Goal: Obtain resource: Download file/media

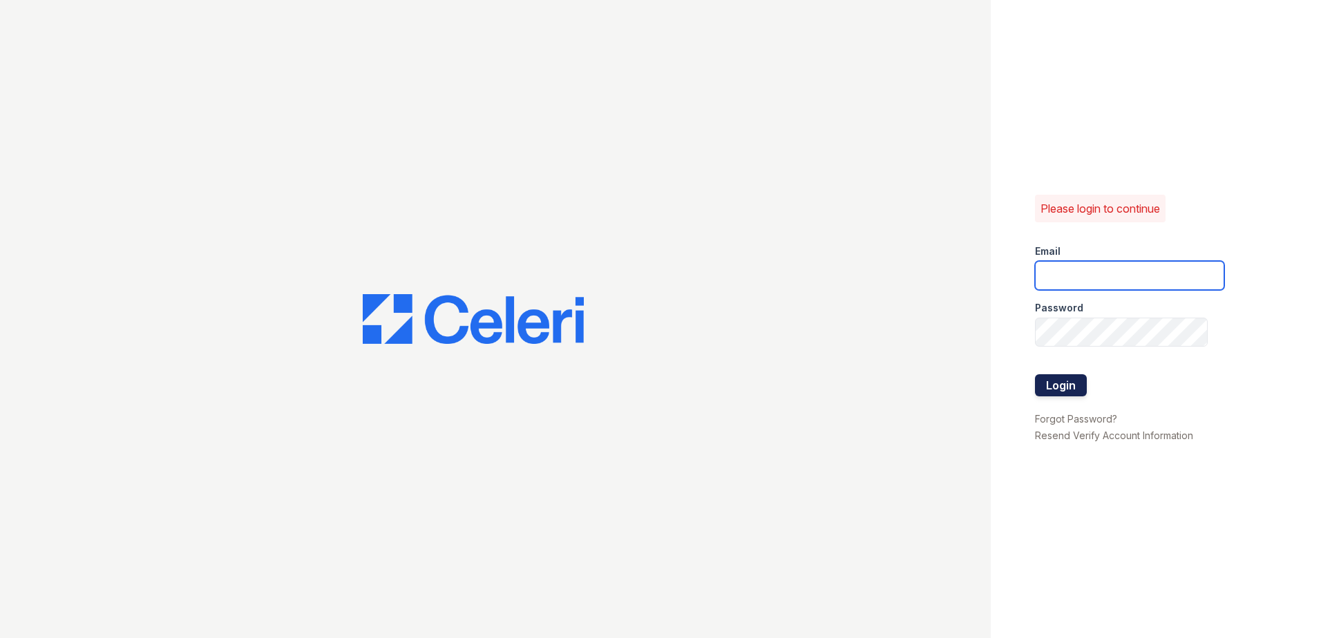
type input "wcannon@trinity-pm.com"
click at [1077, 386] on button "Login" at bounding box center [1061, 385] width 52 height 22
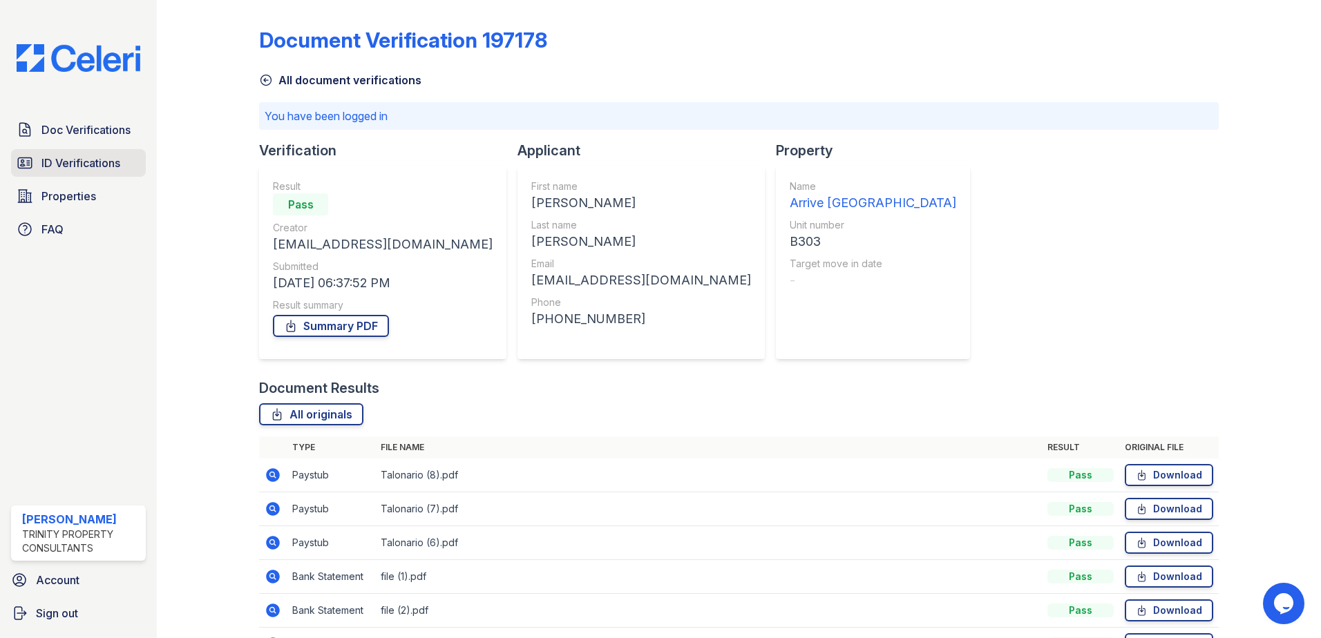
click at [88, 164] on span "ID Verifications" at bounding box center [80, 163] width 79 height 17
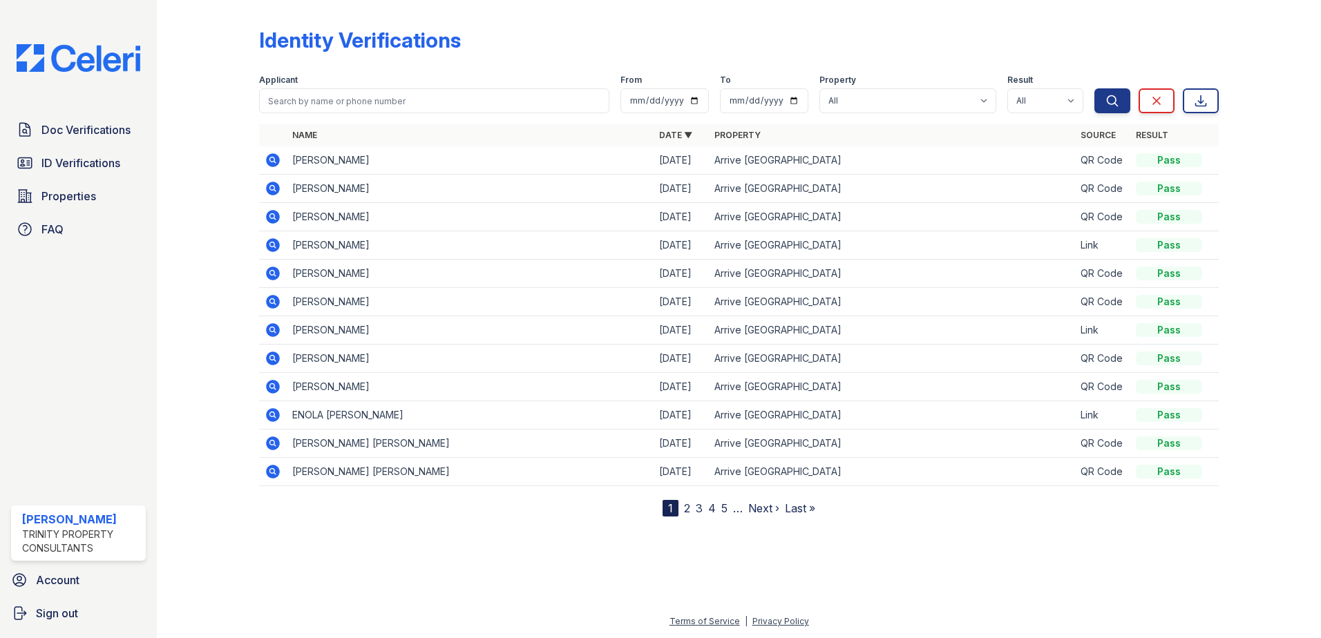
click at [687, 511] on link "2" at bounding box center [687, 509] width 6 height 14
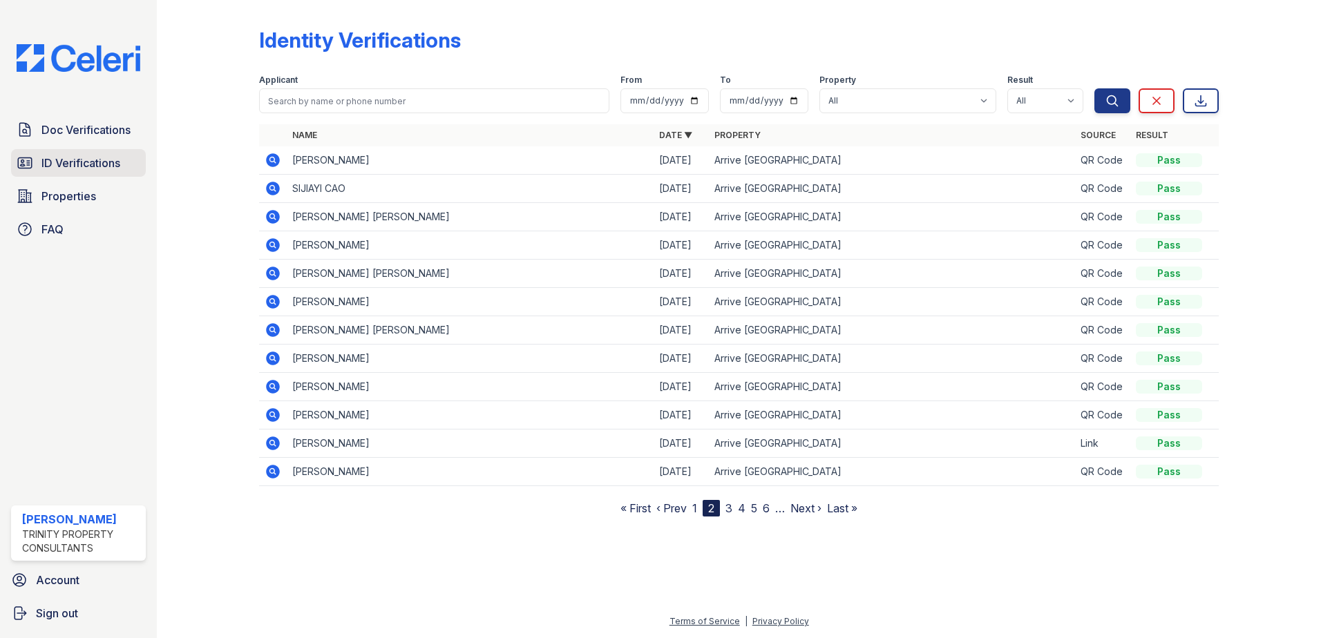
click at [108, 166] on span "ID Verifications" at bounding box center [80, 163] width 79 height 17
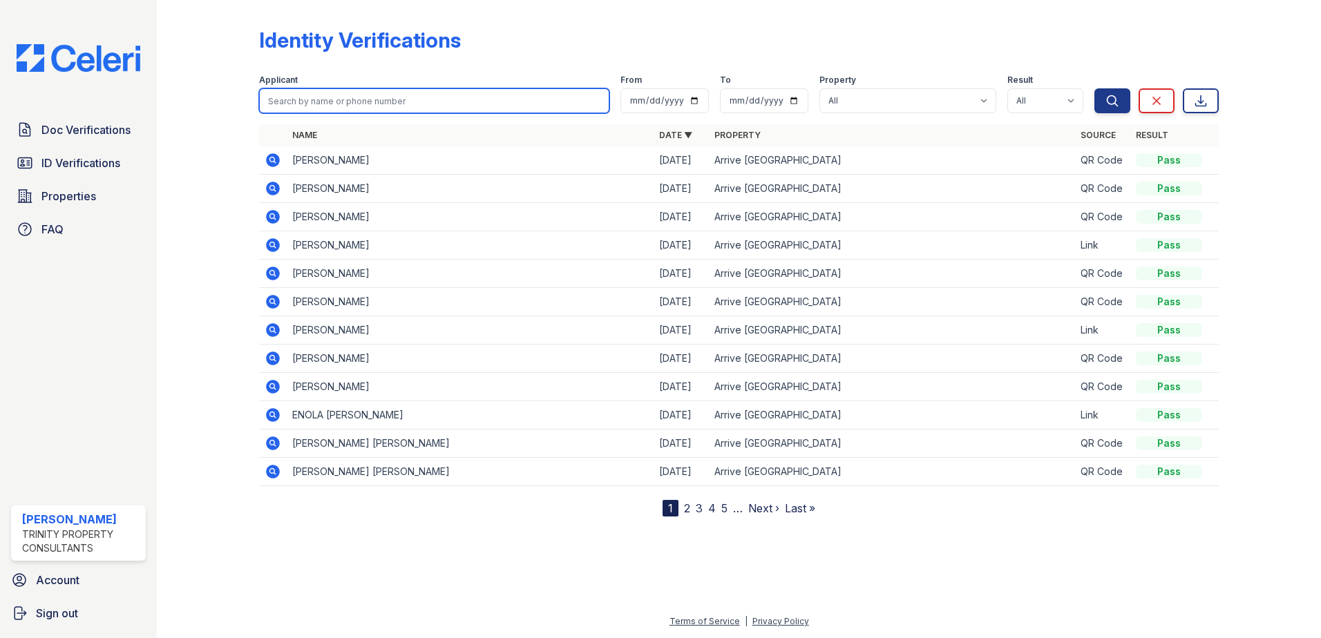
click at [343, 95] on input "search" at bounding box center [434, 100] width 350 height 25
type input "jia"
click at [1094, 88] on button "Search" at bounding box center [1112, 100] width 36 height 25
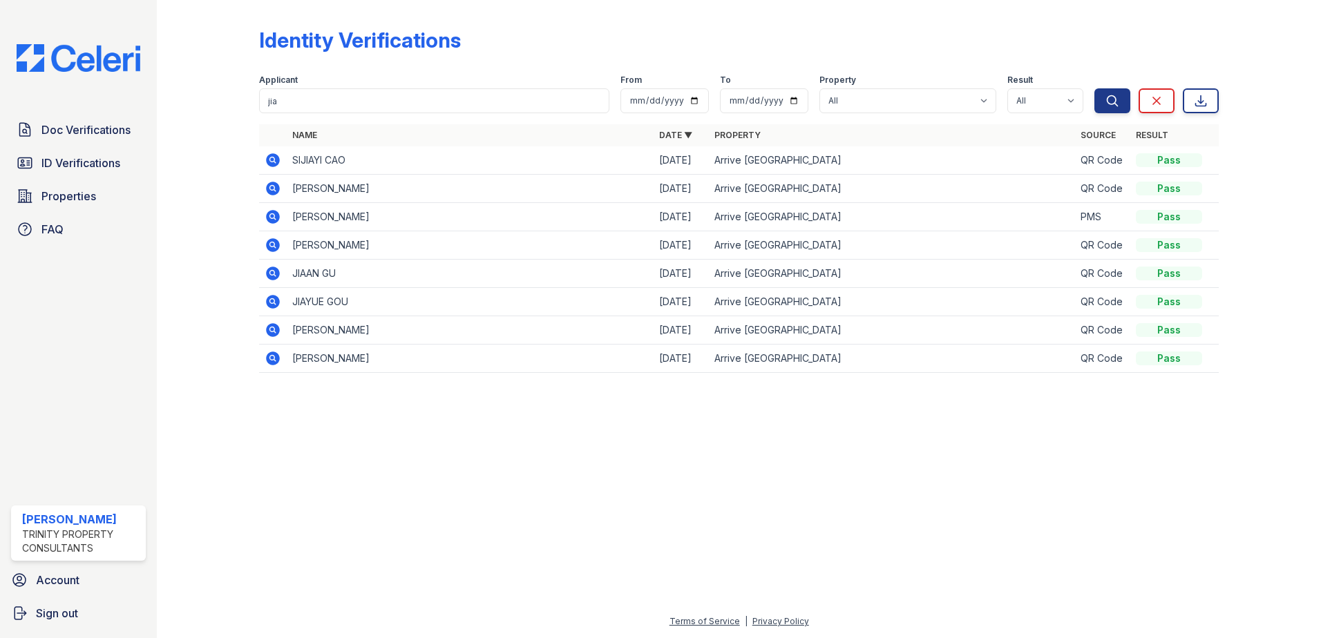
click at [271, 190] on icon at bounding box center [273, 188] width 17 height 17
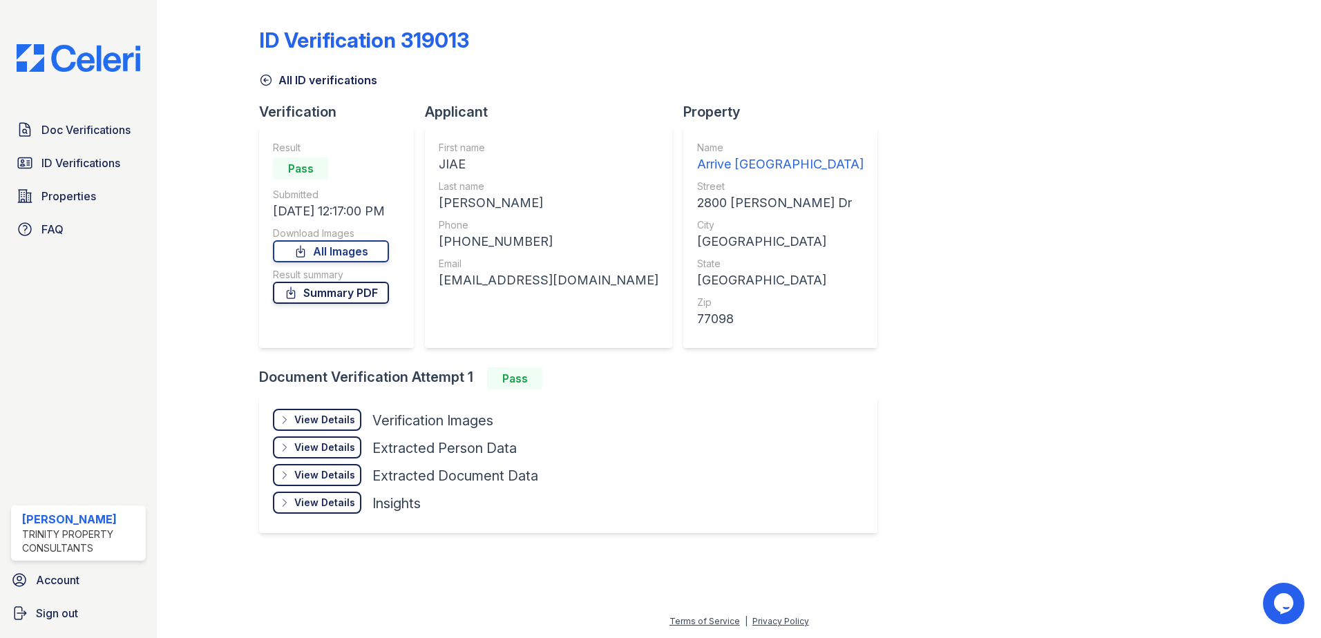
click at [313, 296] on link "Summary PDF" at bounding box center [331, 293] width 116 height 22
click at [339, 423] on div "View Details" at bounding box center [324, 420] width 61 height 14
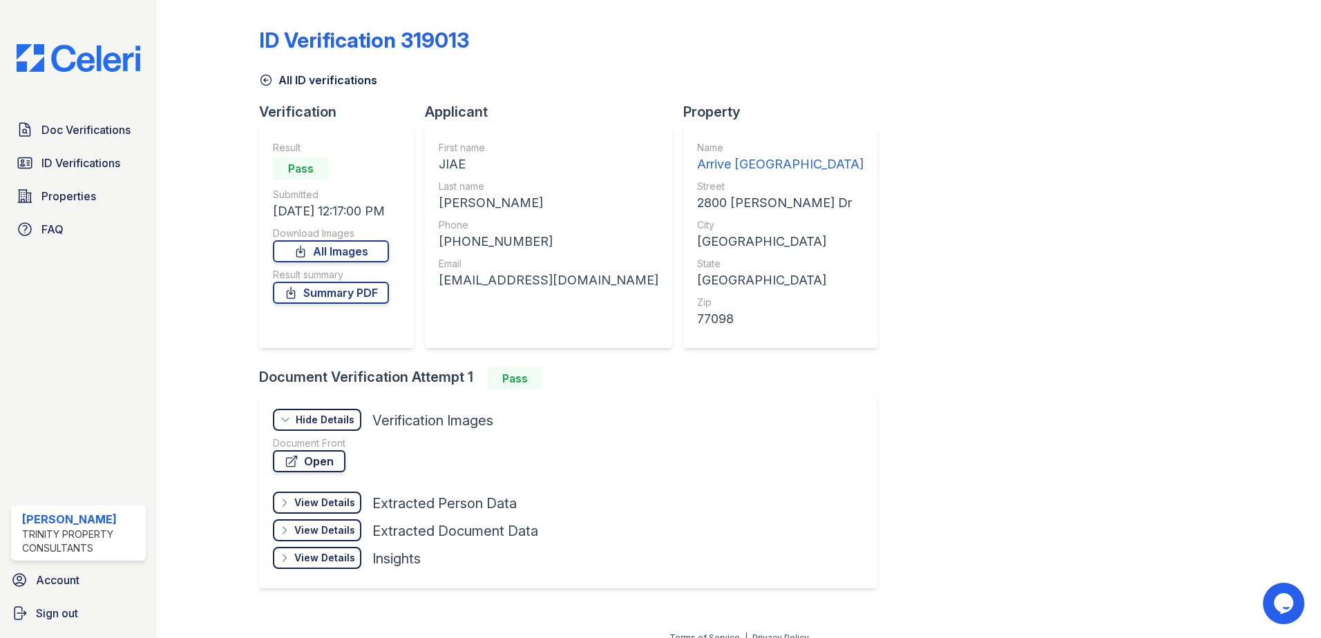
click at [309, 466] on link "Open" at bounding box center [309, 461] width 73 height 22
click at [50, 167] on span "ID Verifications" at bounding box center [80, 163] width 79 height 17
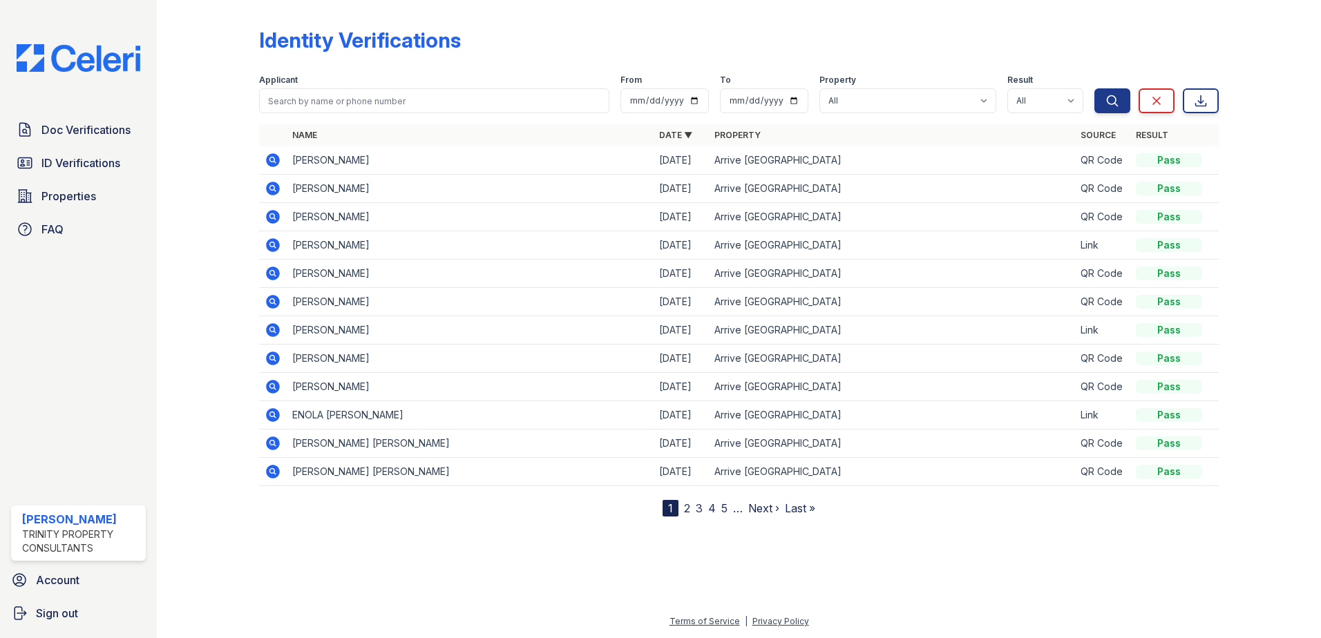
click at [764, 510] on link "Next ›" at bounding box center [763, 509] width 31 height 14
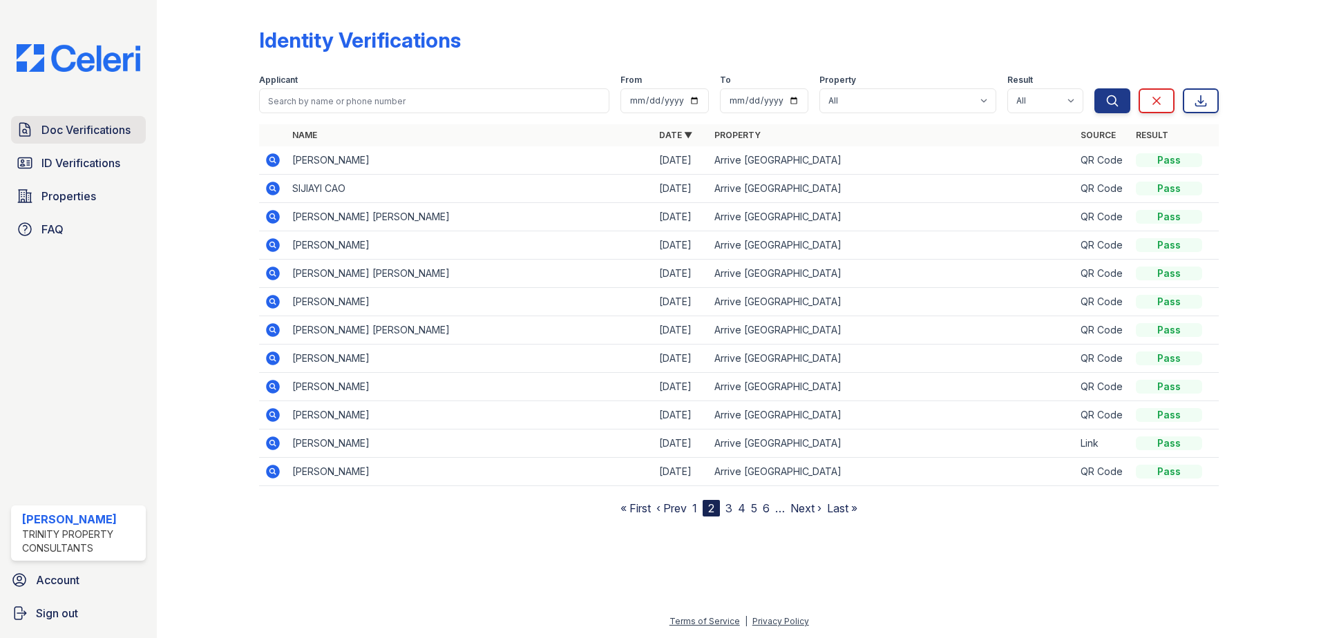
drag, startPoint x: 79, startPoint y: 133, endPoint x: 88, endPoint y: 132, distance: 8.3
click at [80, 132] on span "Doc Verifications" at bounding box center [85, 130] width 89 height 17
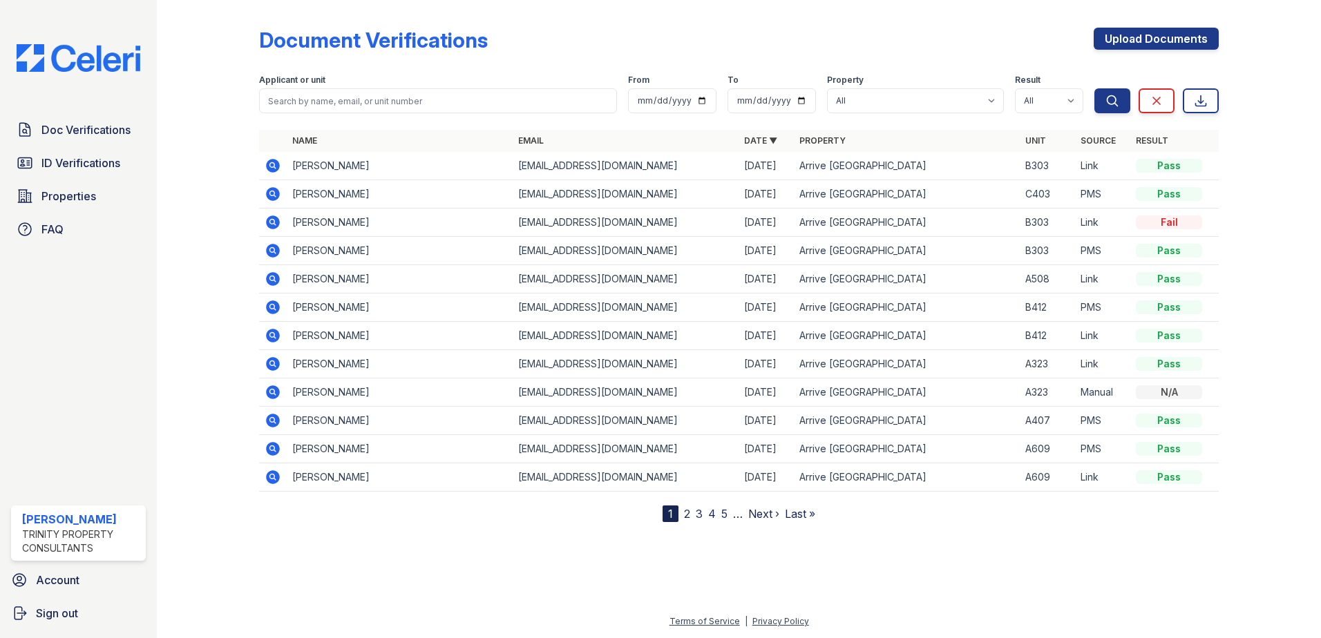
click at [277, 164] on icon at bounding box center [273, 166] width 14 height 14
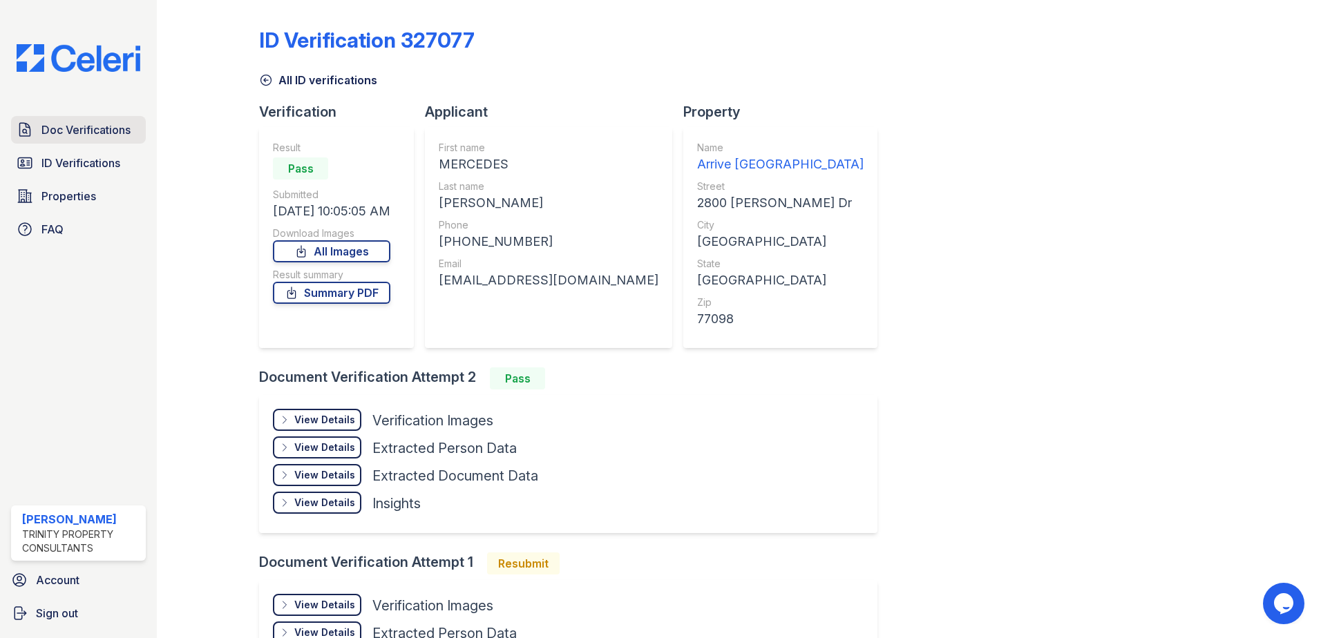
click at [88, 131] on span "Doc Verifications" at bounding box center [85, 130] width 89 height 17
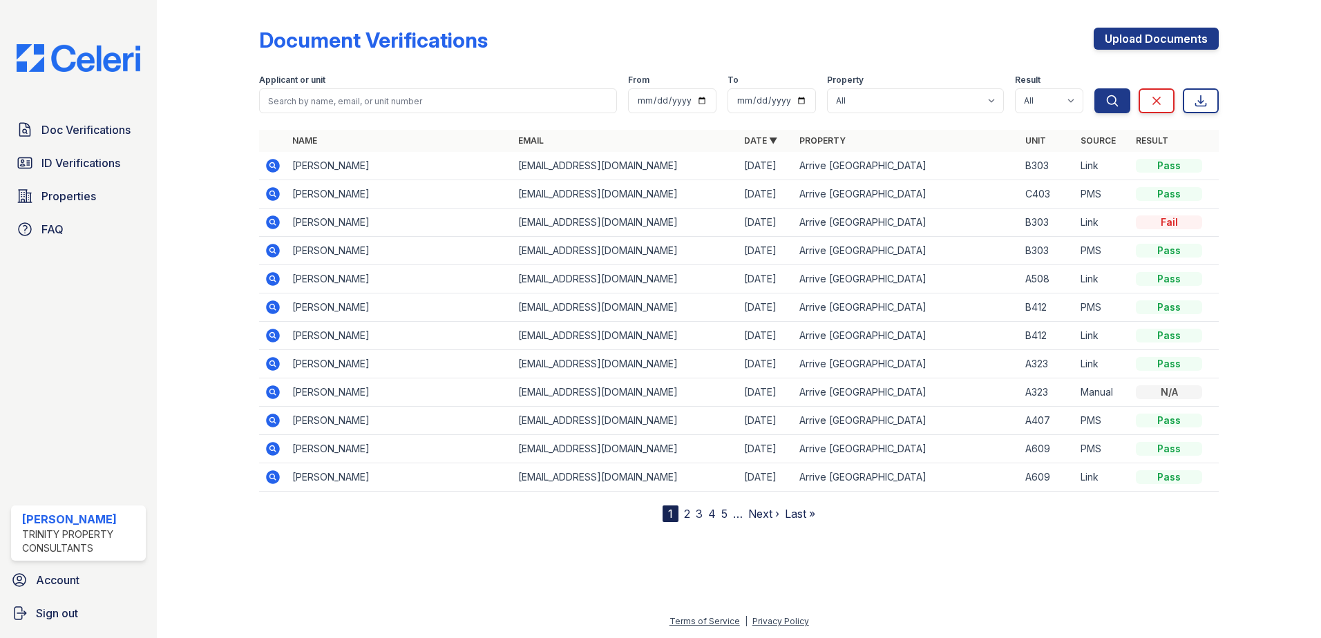
click at [268, 170] on icon at bounding box center [273, 166] width 14 height 14
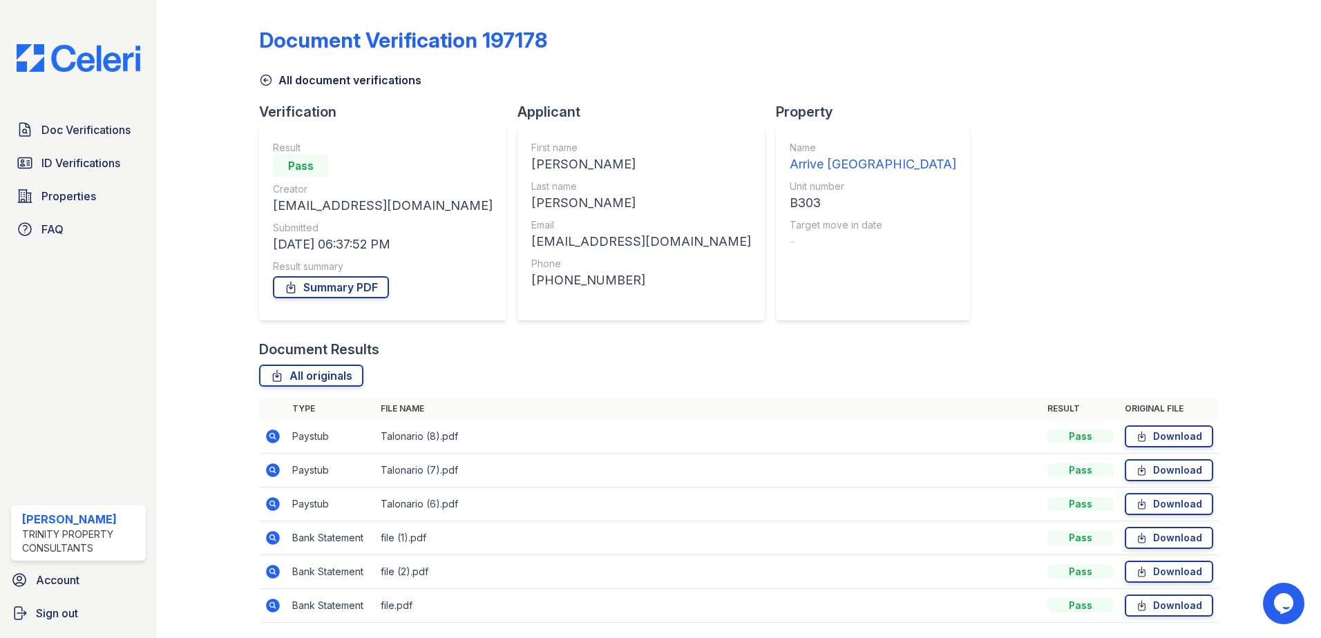
click at [269, 606] on icon at bounding box center [273, 606] width 17 height 17
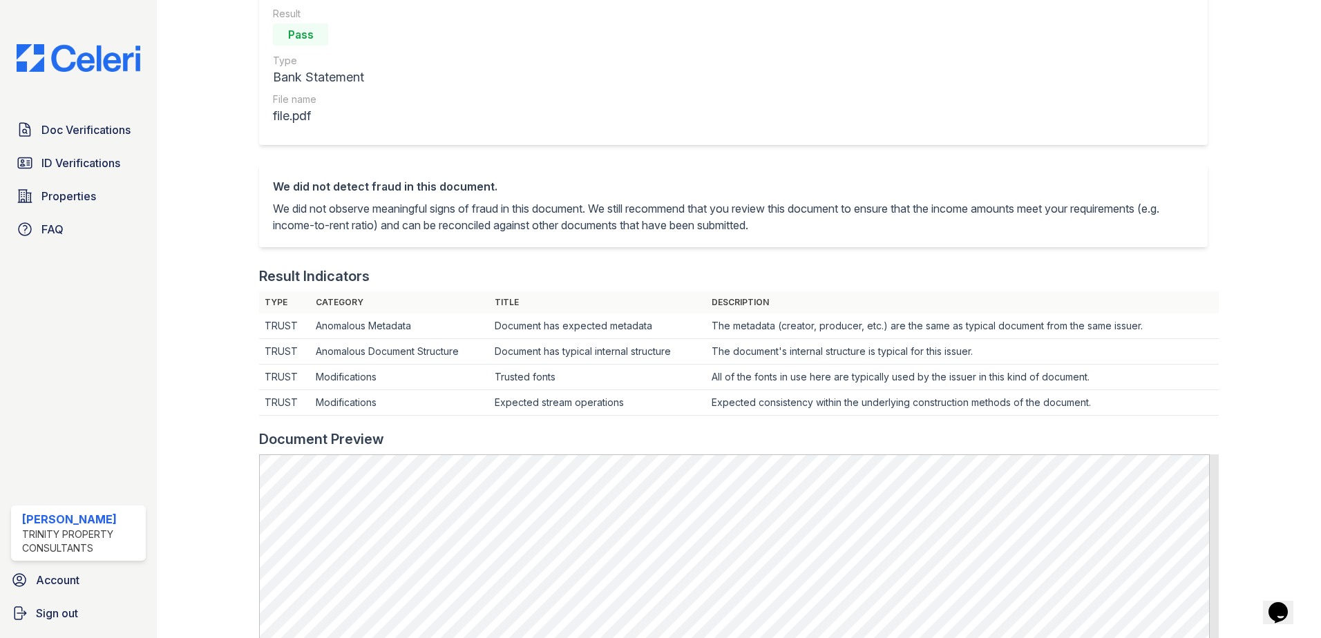
scroll to position [415, 0]
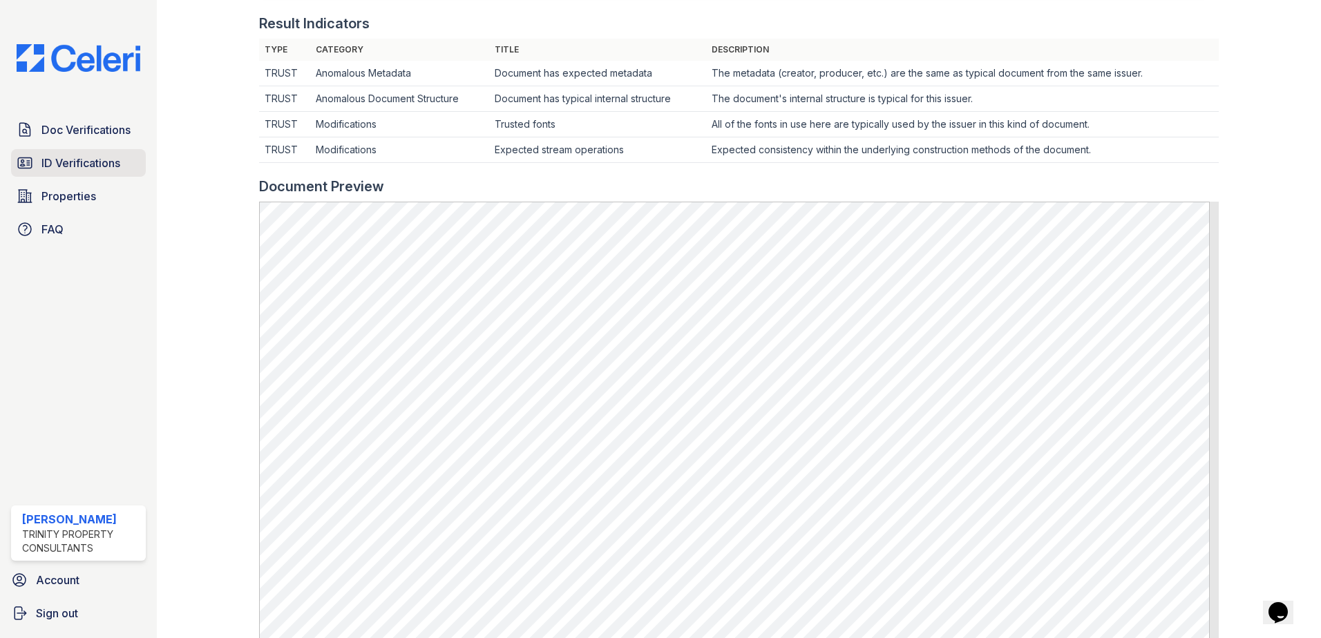
click at [42, 165] on span "ID Verifications" at bounding box center [80, 163] width 79 height 17
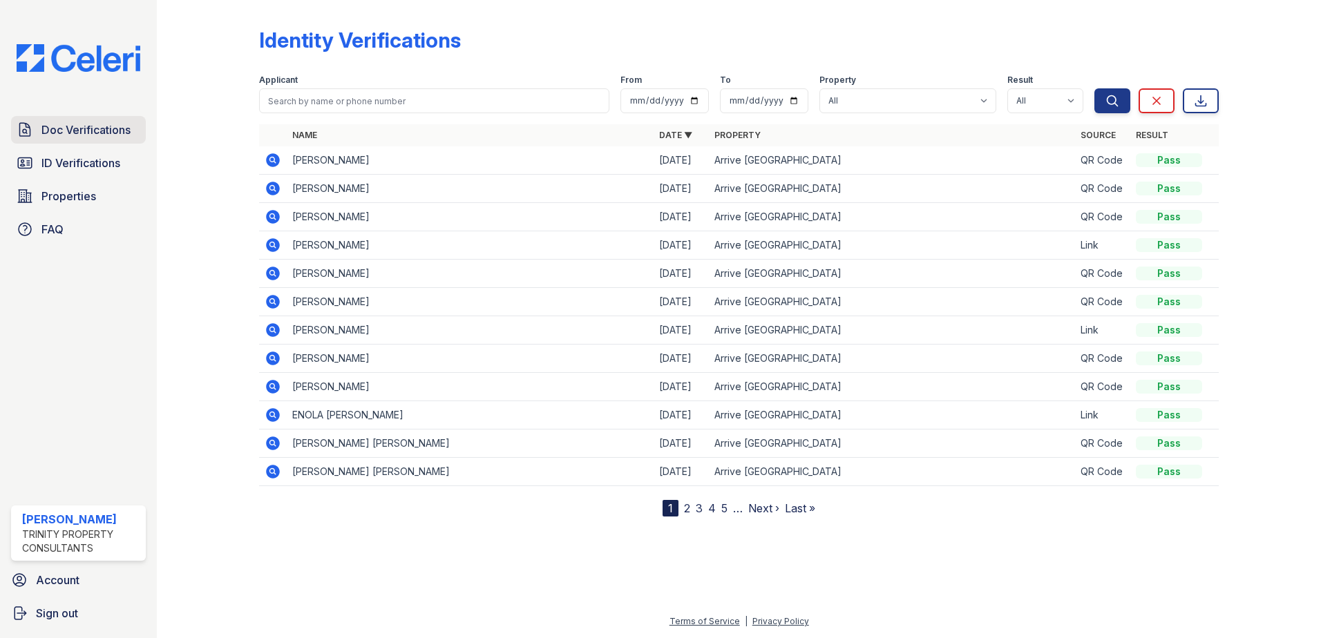
click at [96, 135] on span "Doc Verifications" at bounding box center [85, 130] width 89 height 17
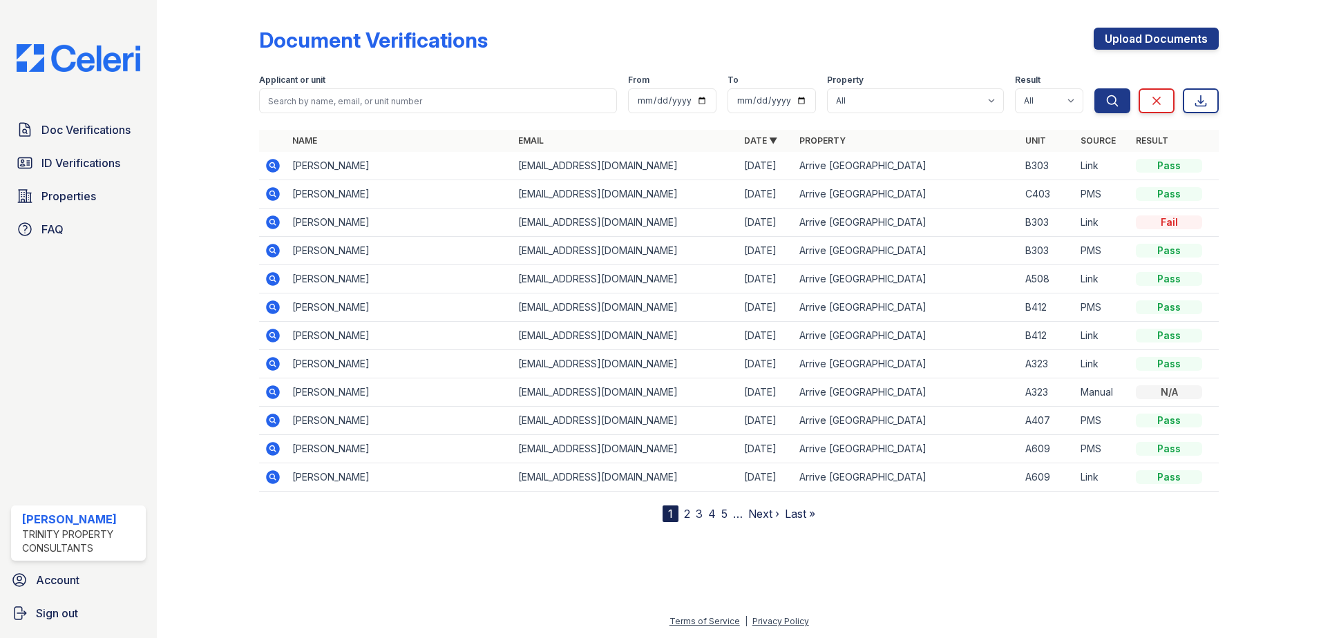
click at [276, 171] on icon at bounding box center [273, 166] width 14 height 14
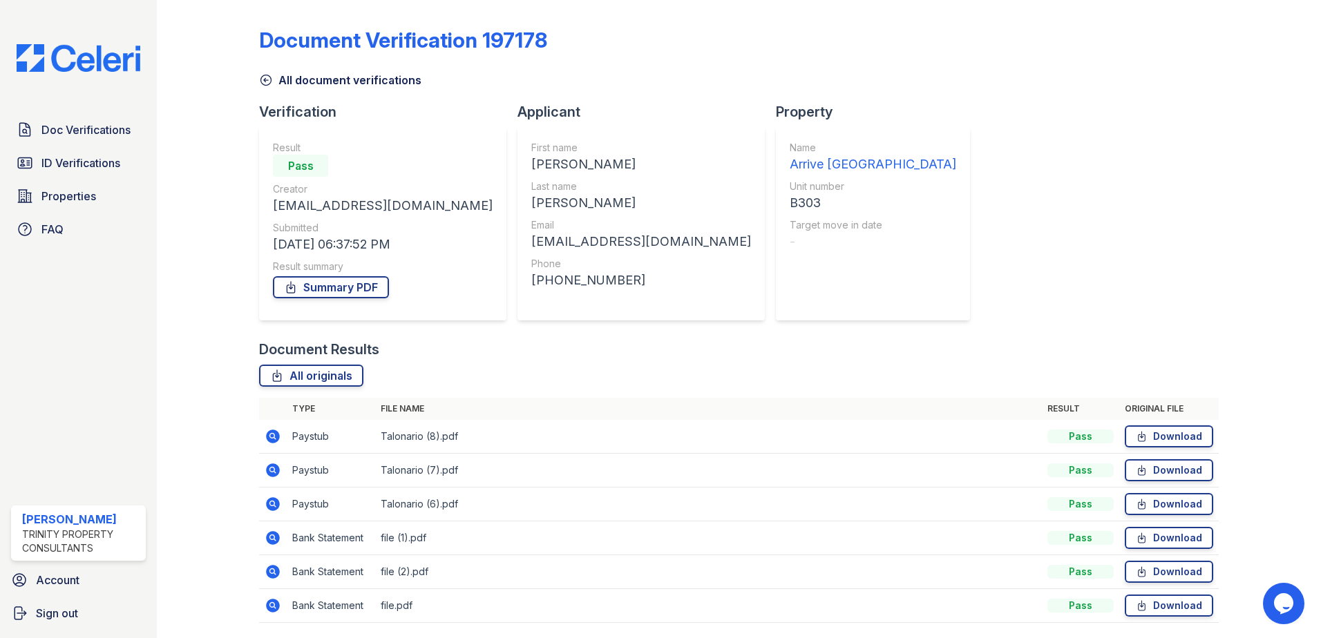
click at [274, 439] on icon at bounding box center [273, 436] width 17 height 17
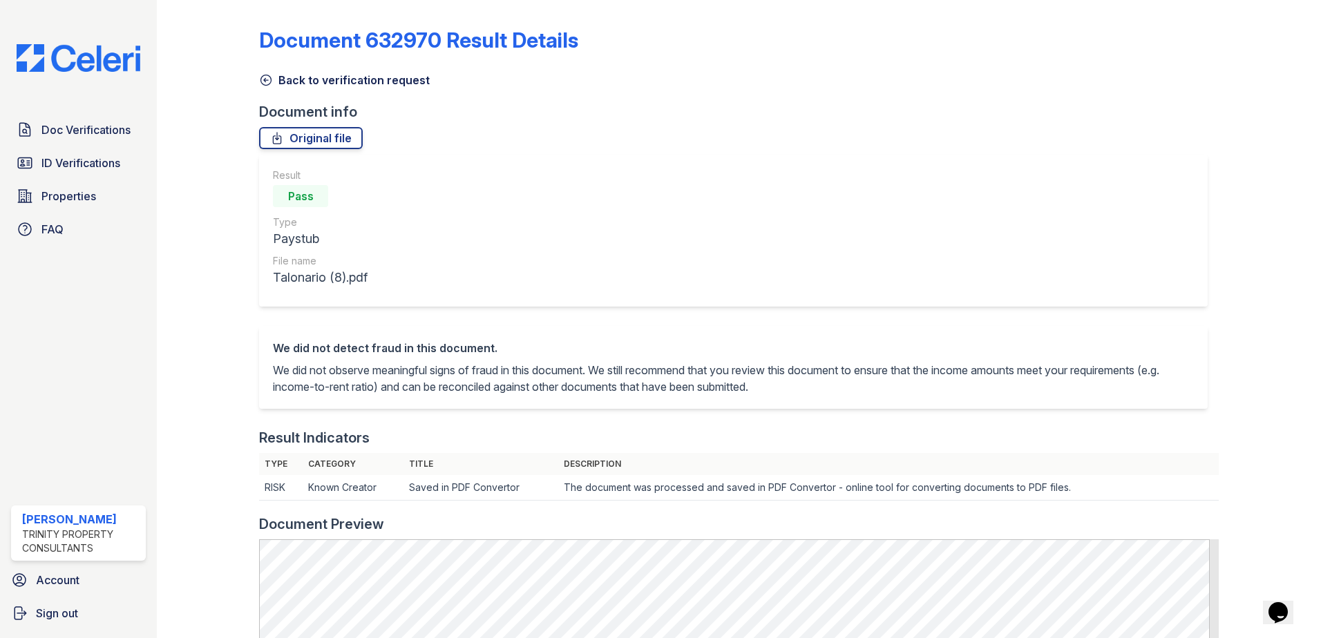
click at [271, 79] on icon at bounding box center [266, 80] width 14 height 14
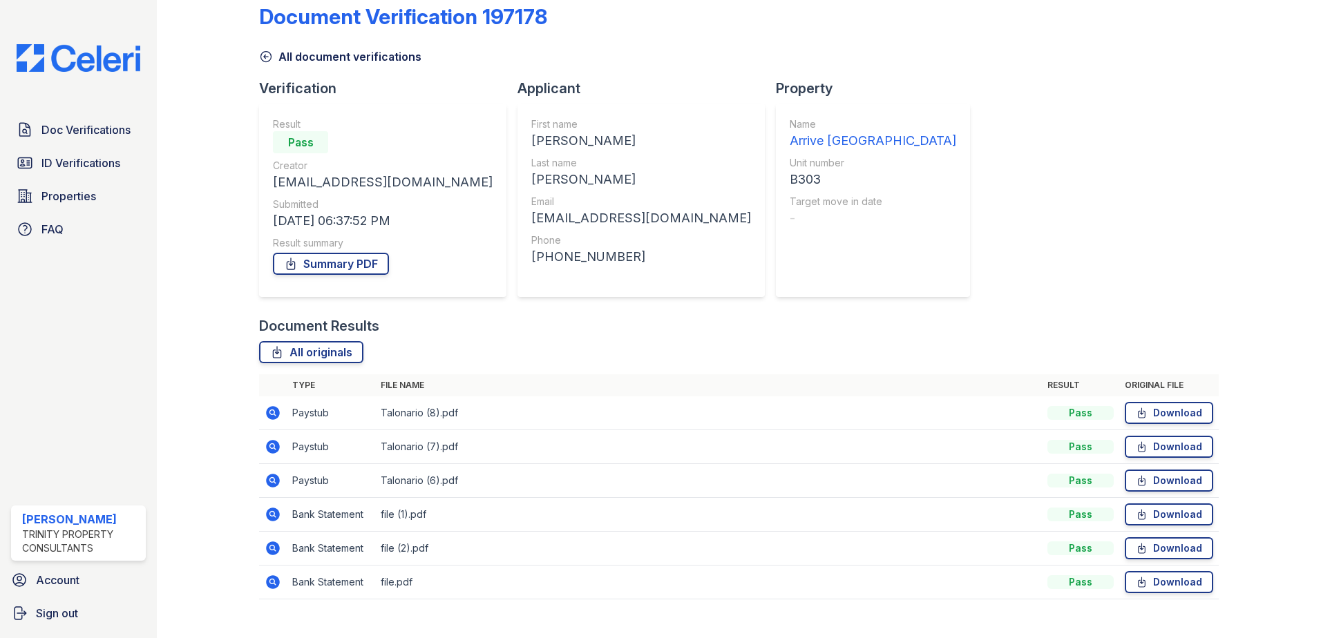
scroll to position [46, 0]
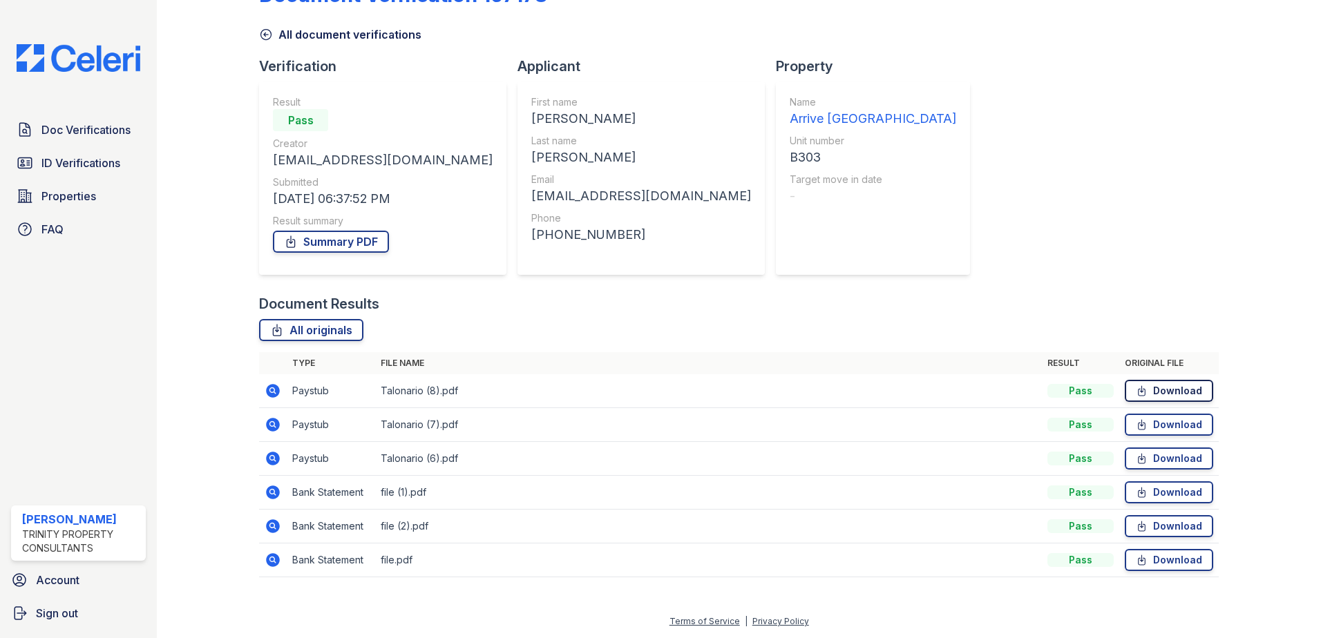
click at [1183, 391] on link "Download" at bounding box center [1169, 391] width 88 height 22
click at [1177, 428] on link "Download" at bounding box center [1169, 425] width 88 height 22
click at [1166, 459] on link "Download" at bounding box center [1169, 459] width 88 height 22
click at [1148, 505] on td "Download" at bounding box center [1168, 493] width 99 height 34
click at [1148, 500] on link "Download" at bounding box center [1169, 493] width 88 height 22
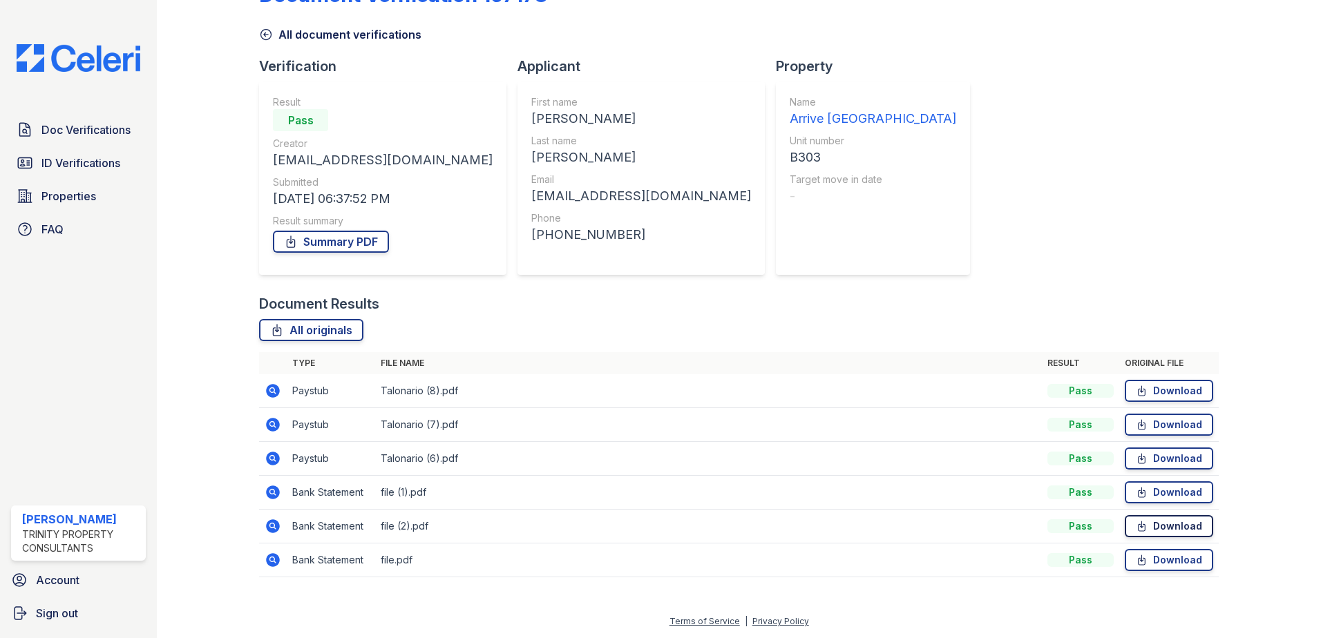
click at [1146, 526] on link "Download" at bounding box center [1169, 526] width 88 height 22
click at [1146, 558] on link "Download" at bounding box center [1169, 560] width 88 height 22
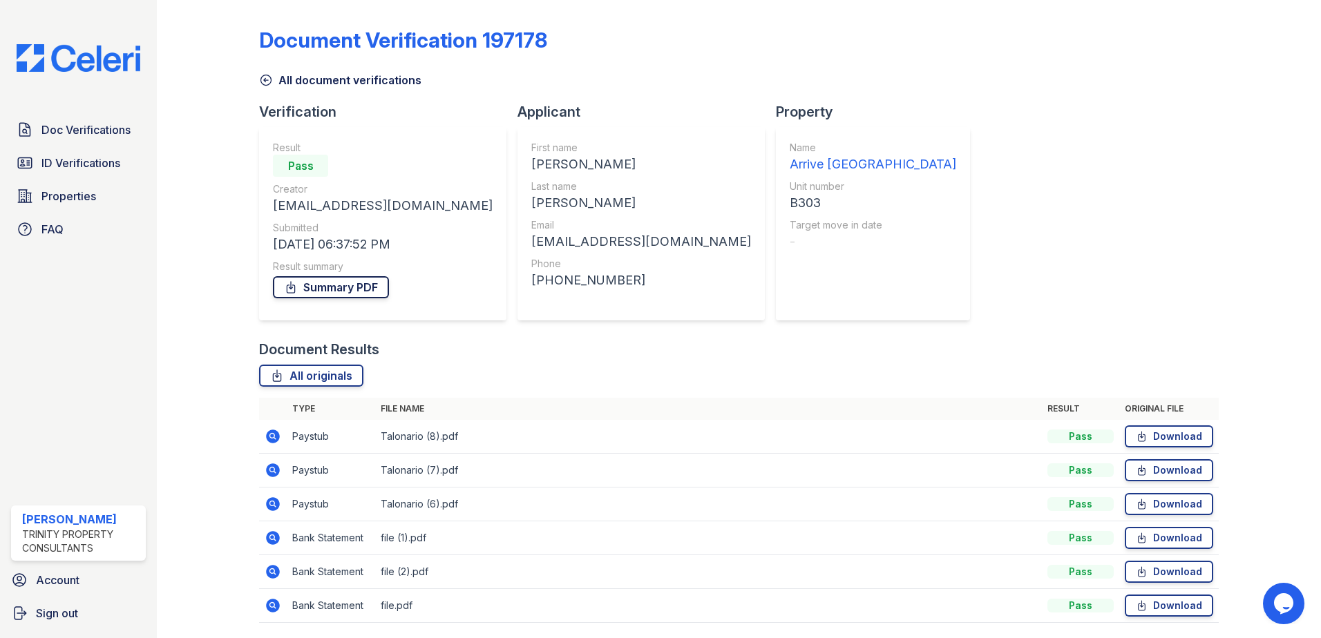
click at [339, 285] on link "Summary PDF" at bounding box center [331, 287] width 116 height 22
click at [270, 436] on icon at bounding box center [271, 435] width 3 height 3
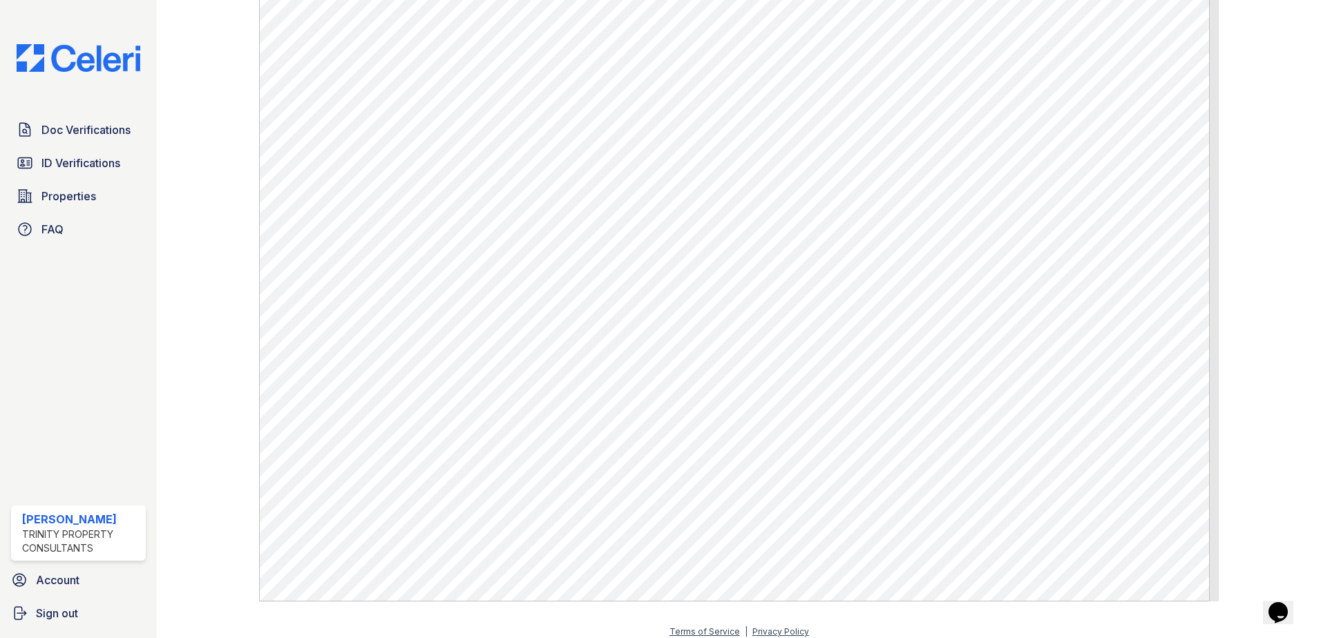
scroll to position [587, 0]
